Goal: Transaction & Acquisition: Purchase product/service

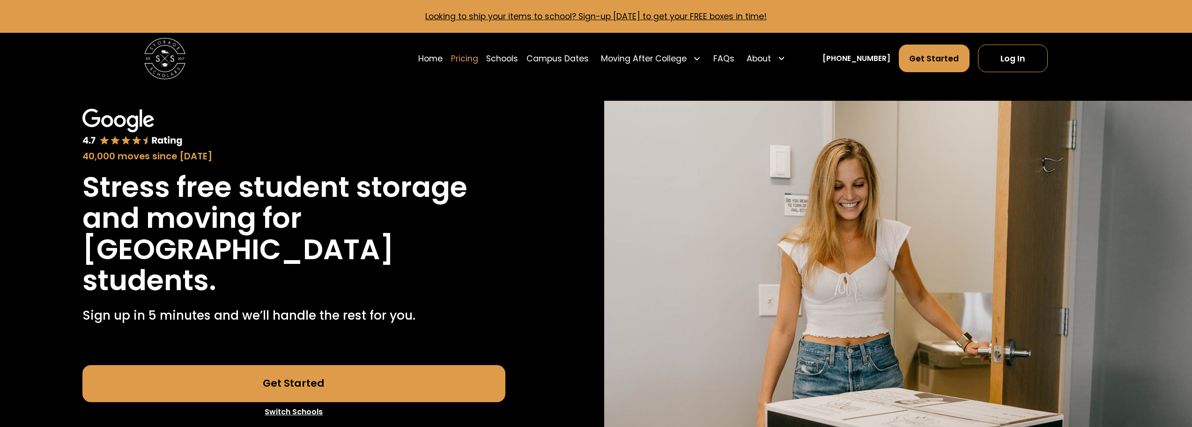
click at [478, 59] on link "Pricing" at bounding box center [464, 58] width 27 height 29
click at [287, 411] on link "Switch Schools" at bounding box center [293, 412] width 423 height 20
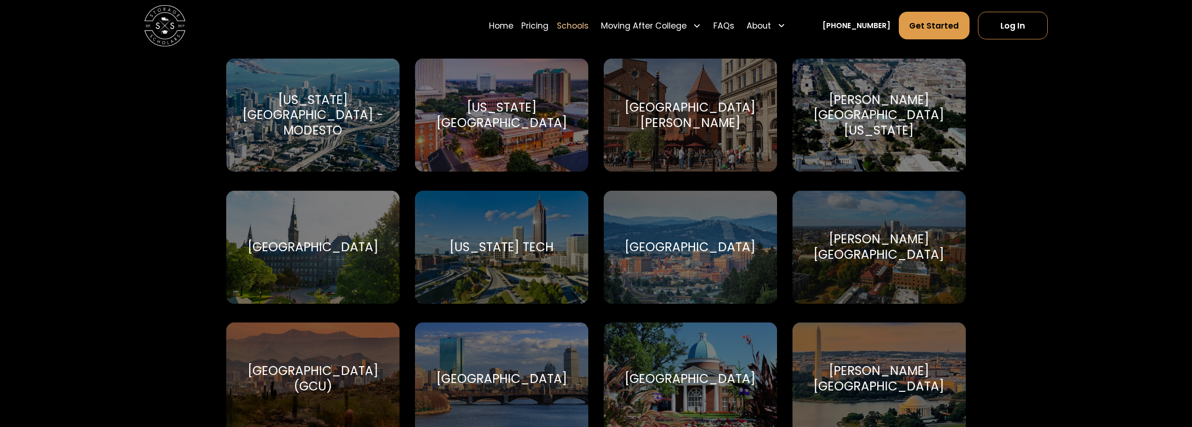
scroll to position [1779, 0]
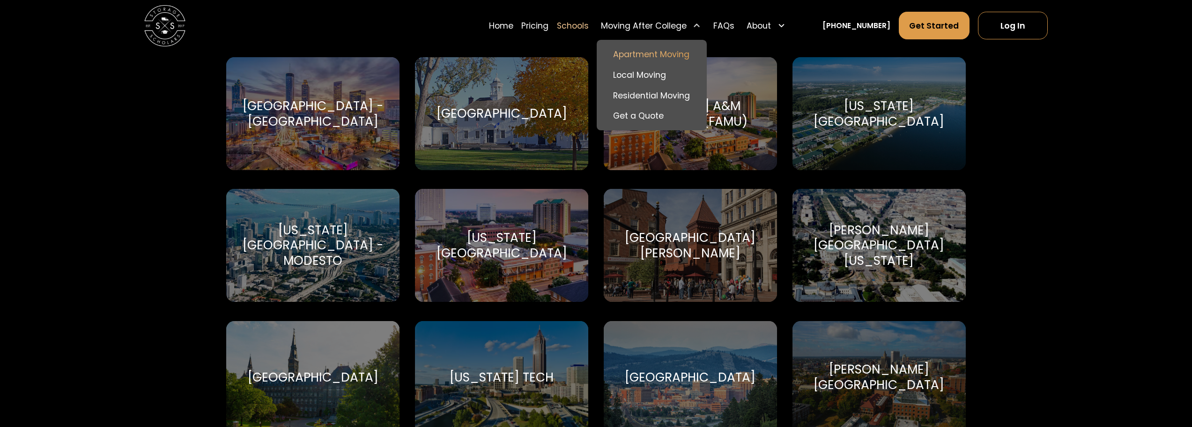
click at [645, 50] on link "Apartment Moving" at bounding box center [652, 54] width 102 height 21
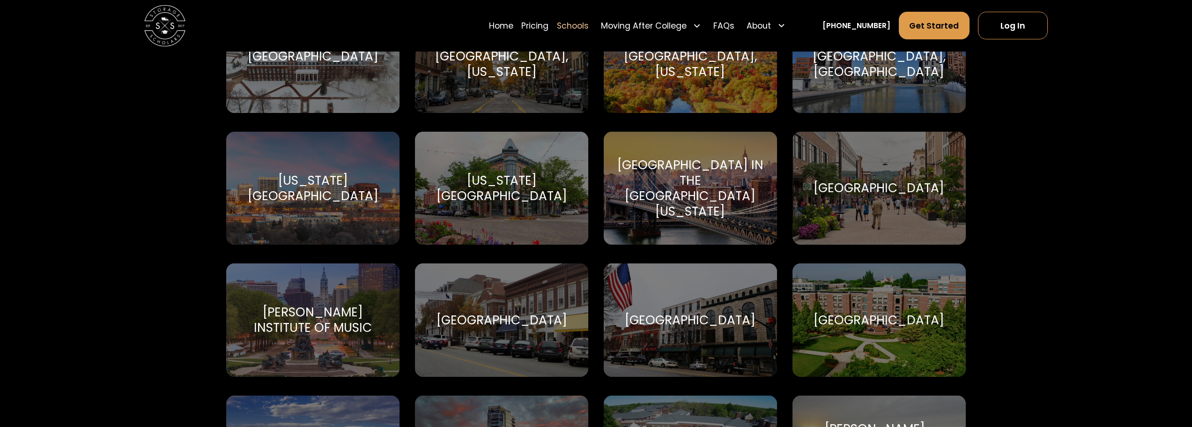
scroll to position [1217, 0]
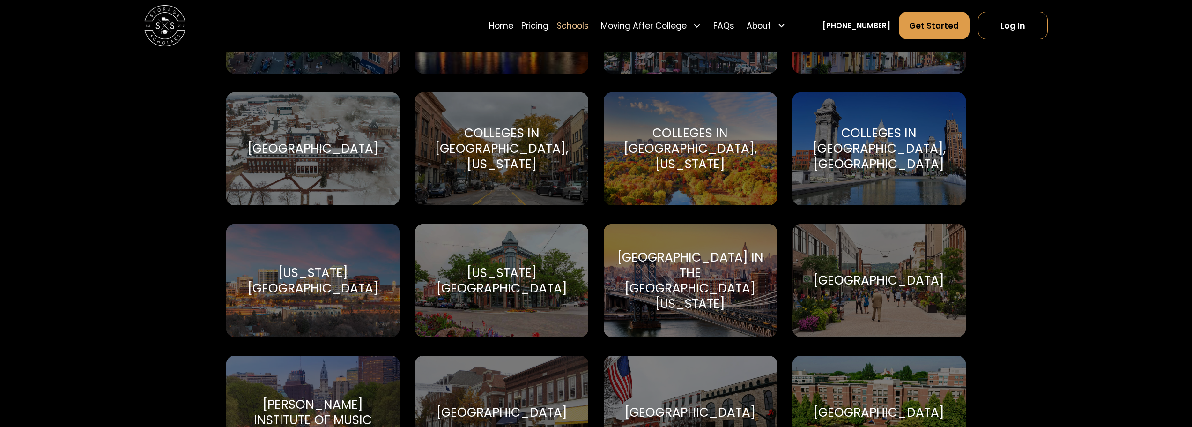
click at [582, 22] on link "Schools" at bounding box center [573, 25] width 32 height 29
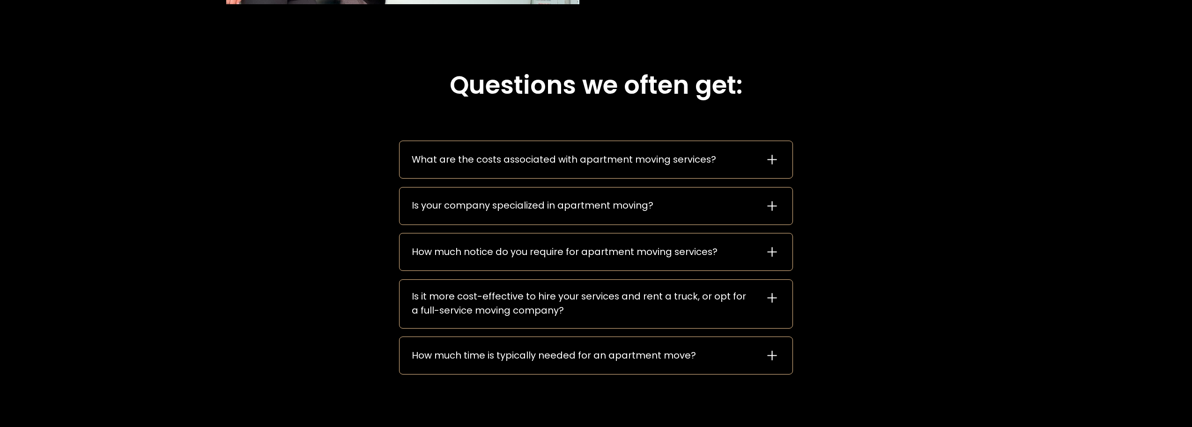
scroll to position [1452, 0]
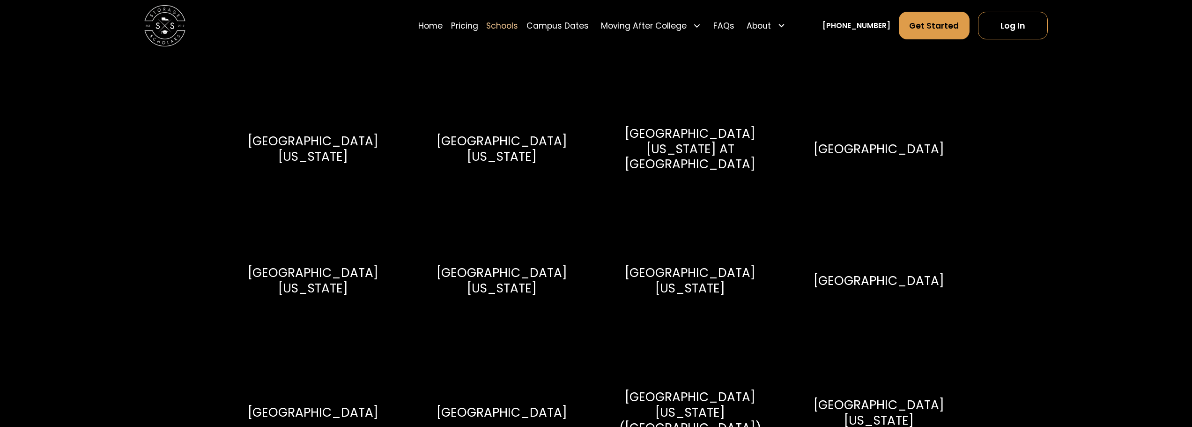
scroll to position [5666, 0]
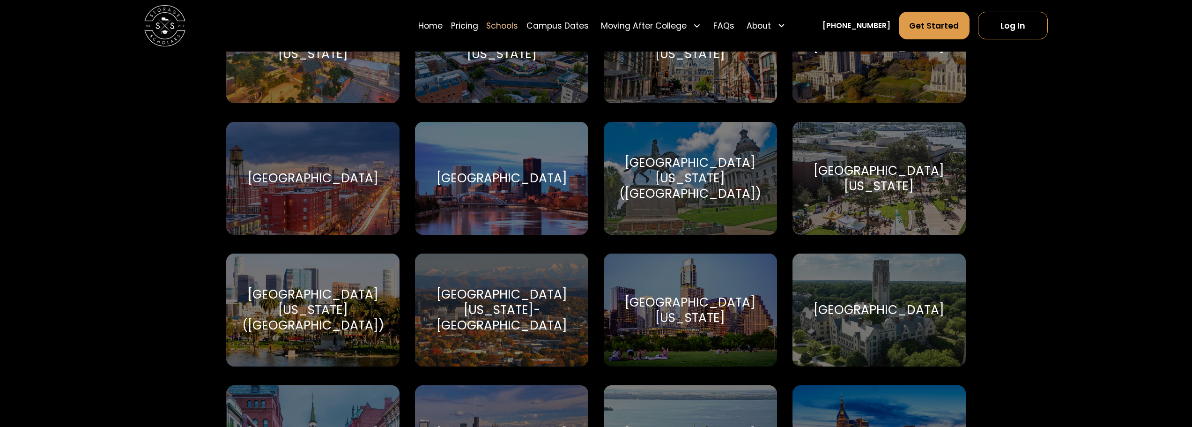
click at [303, 186] on div "[GEOGRAPHIC_DATA]" at bounding box center [313, 177] width 131 height 15
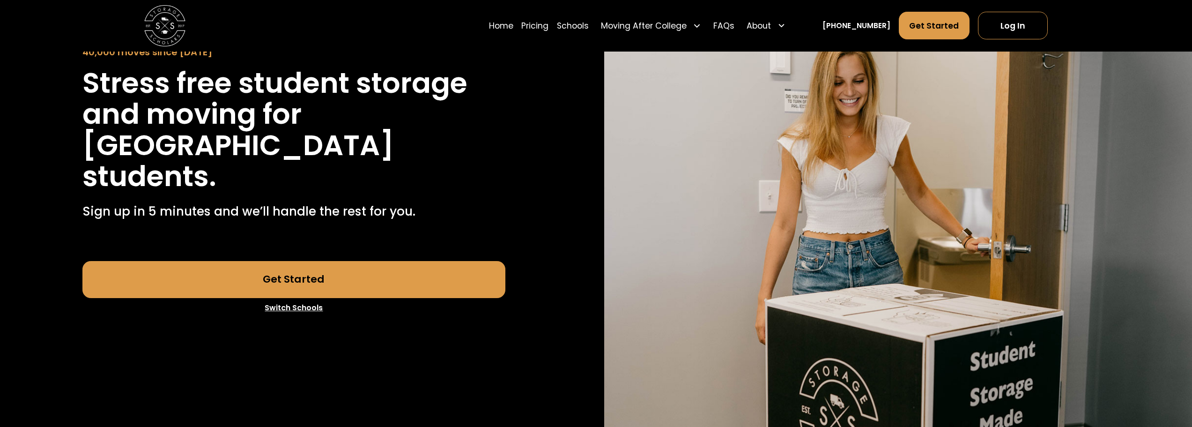
scroll to position [187, 0]
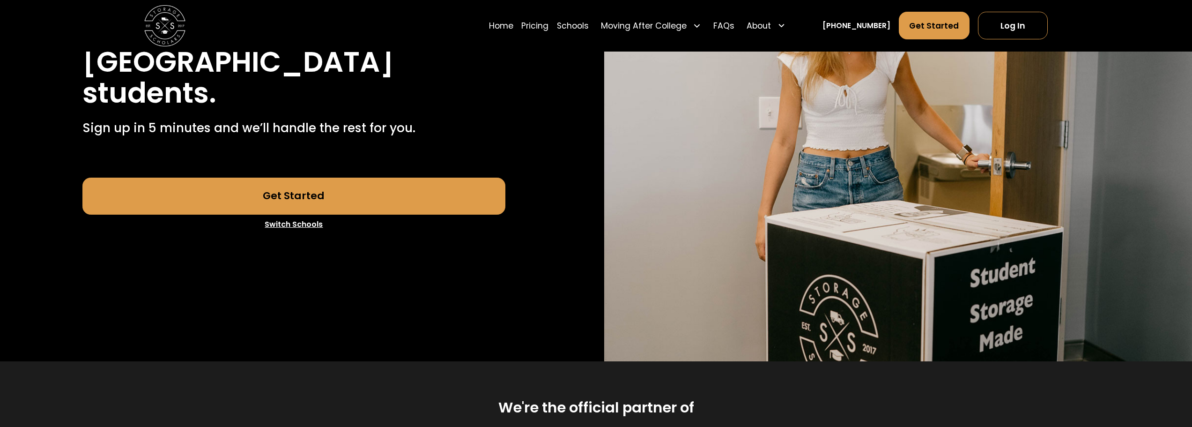
click at [376, 197] on link "Get Started" at bounding box center [293, 195] width 423 height 37
